Goal: Task Accomplishment & Management: Manage account settings

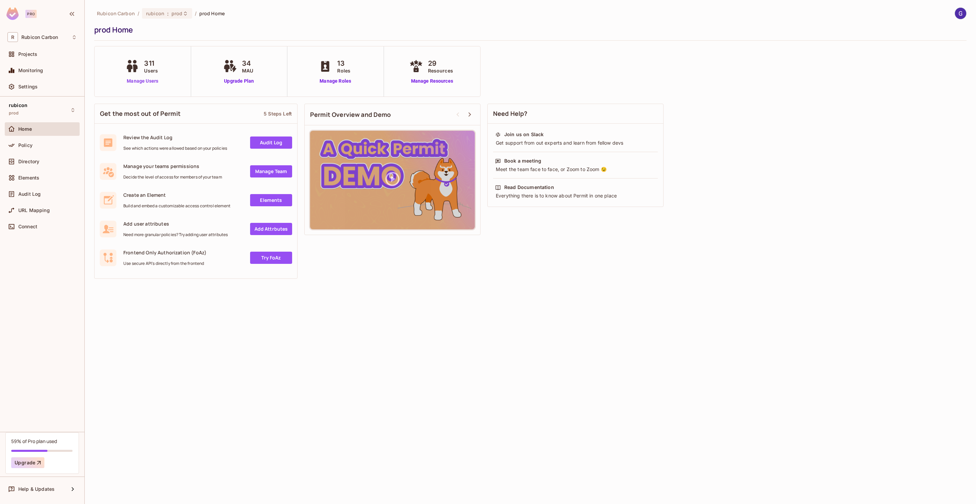
click at [133, 82] on link "Manage Users" at bounding box center [143, 81] width 38 height 7
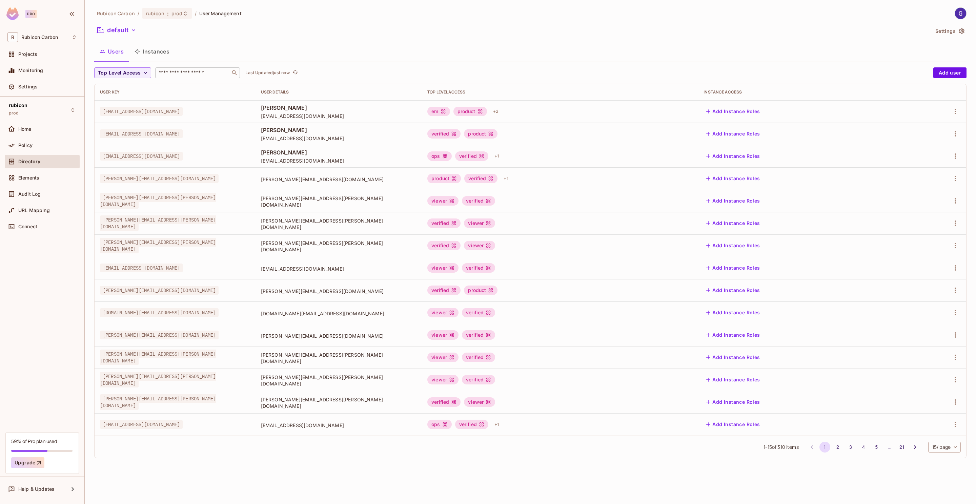
click at [179, 76] on input "text" at bounding box center [192, 72] width 71 height 7
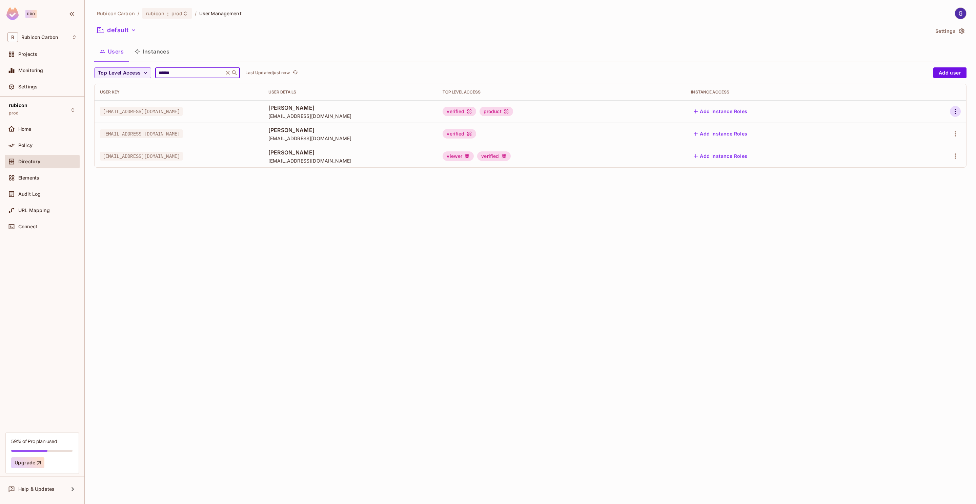
type input "******"
click at [956, 110] on icon "button" at bounding box center [955, 111] width 1 height 5
click at [192, 71] on div at bounding box center [488, 252] width 976 height 504
click at [953, 112] on icon "button" at bounding box center [956, 111] width 8 height 8
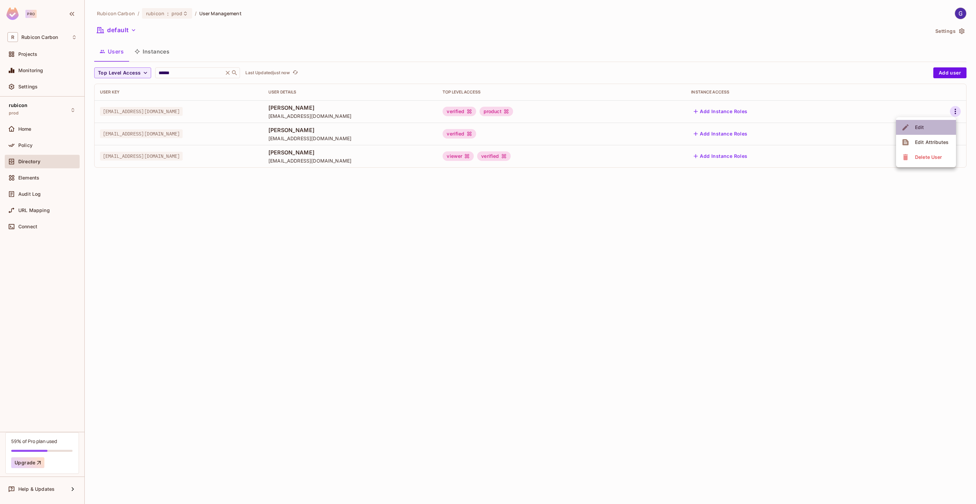
click at [928, 126] on li "Edit" at bounding box center [926, 127] width 60 height 15
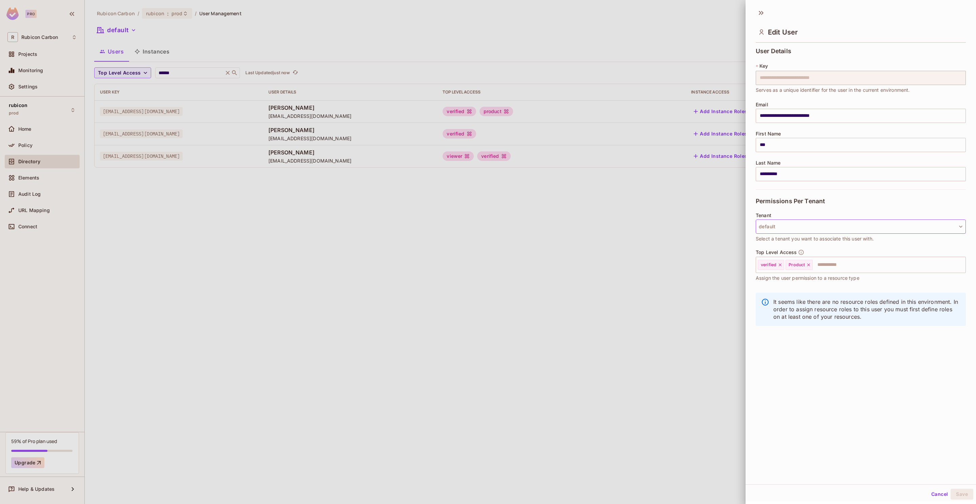
scroll to position [1, 0]
click at [835, 264] on input "text" at bounding box center [883, 264] width 139 height 14
type input "****"
click at [806, 281] on li "Sales" at bounding box center [853, 282] width 195 height 12
click at [952, 491] on button "Save" at bounding box center [962, 493] width 23 height 11
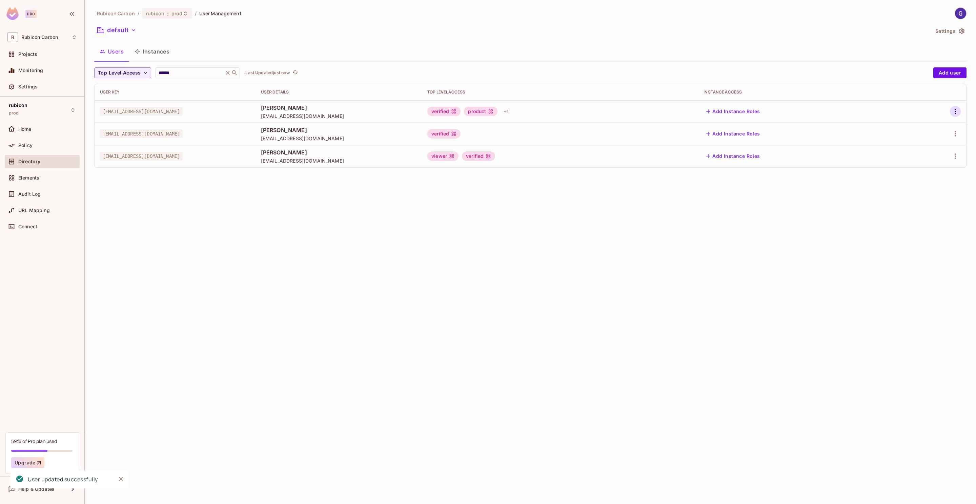
click at [954, 113] on icon "button" at bounding box center [956, 111] width 8 height 8
click at [927, 130] on li "Edit" at bounding box center [926, 127] width 60 height 15
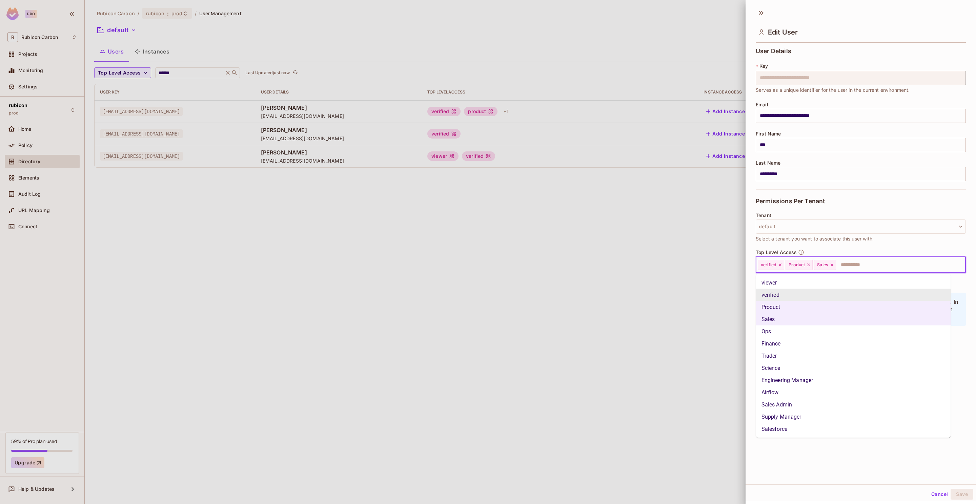
click at [854, 262] on input "text" at bounding box center [895, 265] width 116 height 14
drag, startPoint x: 673, startPoint y: 192, endPoint x: 678, endPoint y: 136, distance: 56.9
click at [673, 192] on div at bounding box center [488, 252] width 976 height 504
